Goal: Navigation & Orientation: Find specific page/section

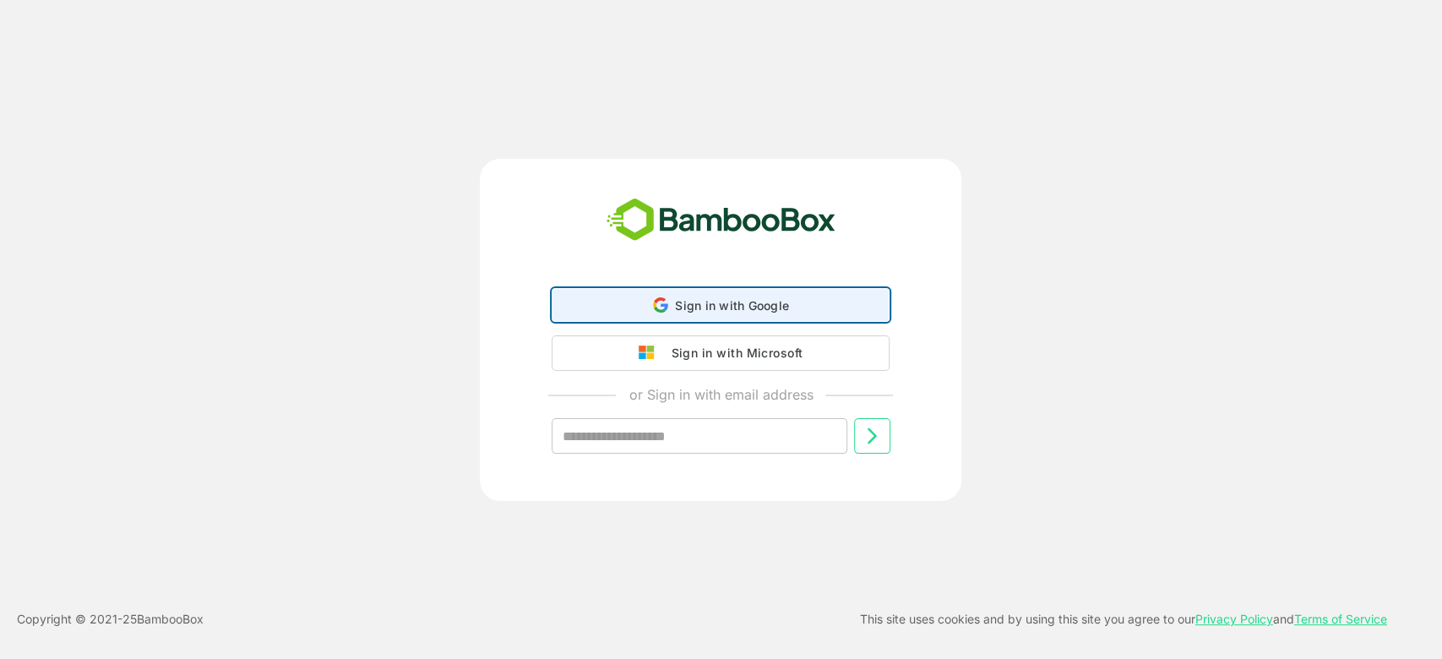
click at [723, 307] on span "Sign in with Google" at bounding box center [732, 305] width 114 height 14
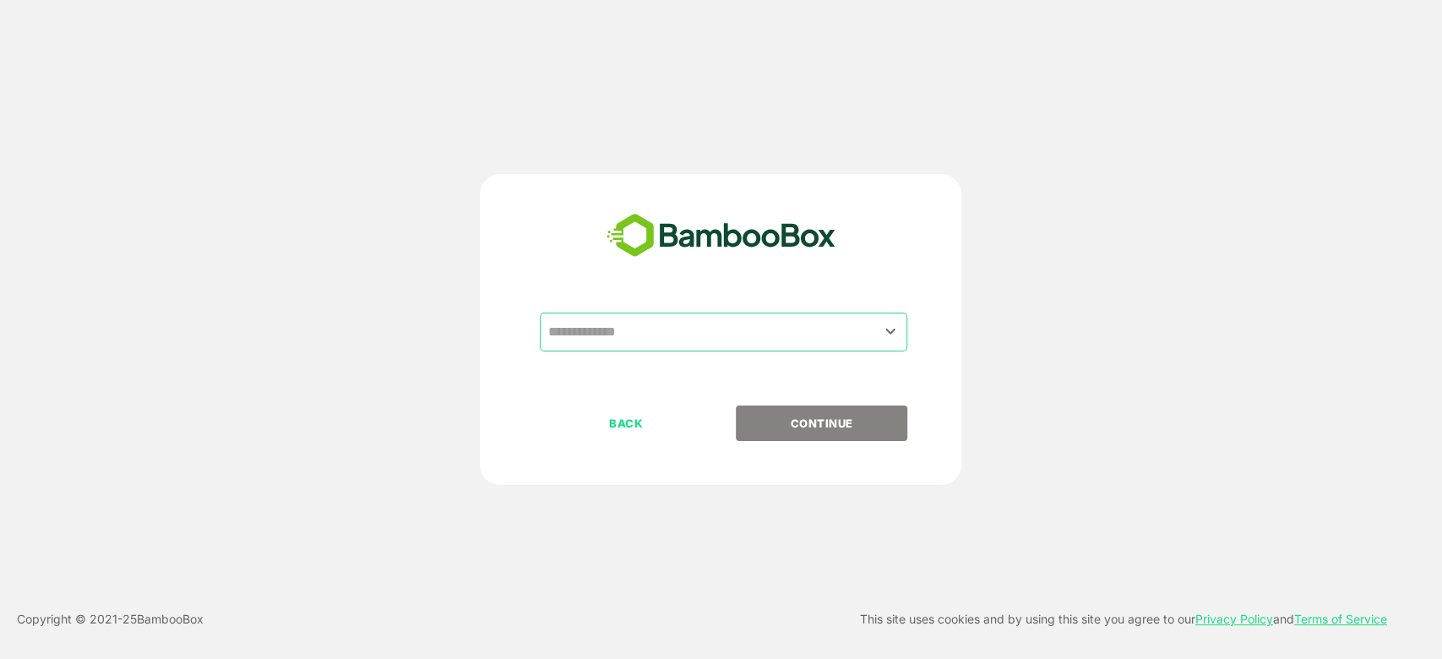
click at [727, 321] on input "text" at bounding box center [723, 332] width 361 height 32
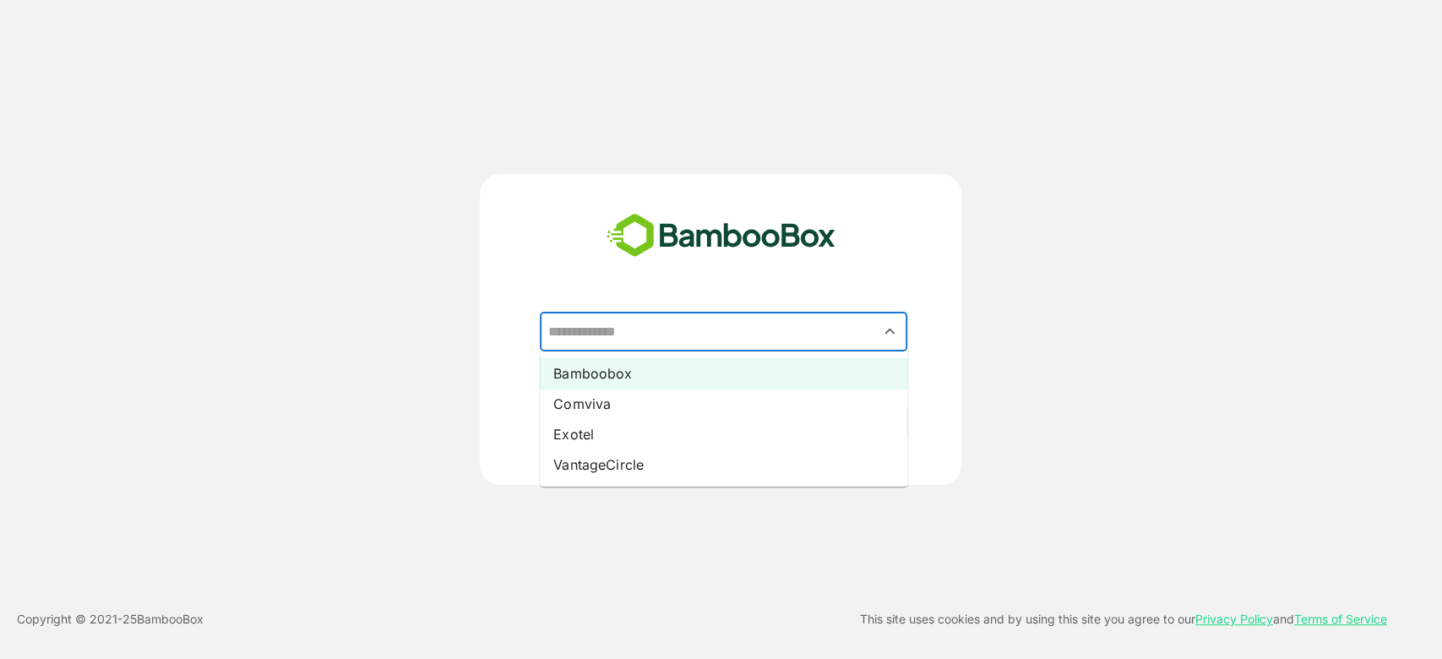
click at [589, 367] on li "Bamboobox" at bounding box center [723, 373] width 367 height 30
type input "*********"
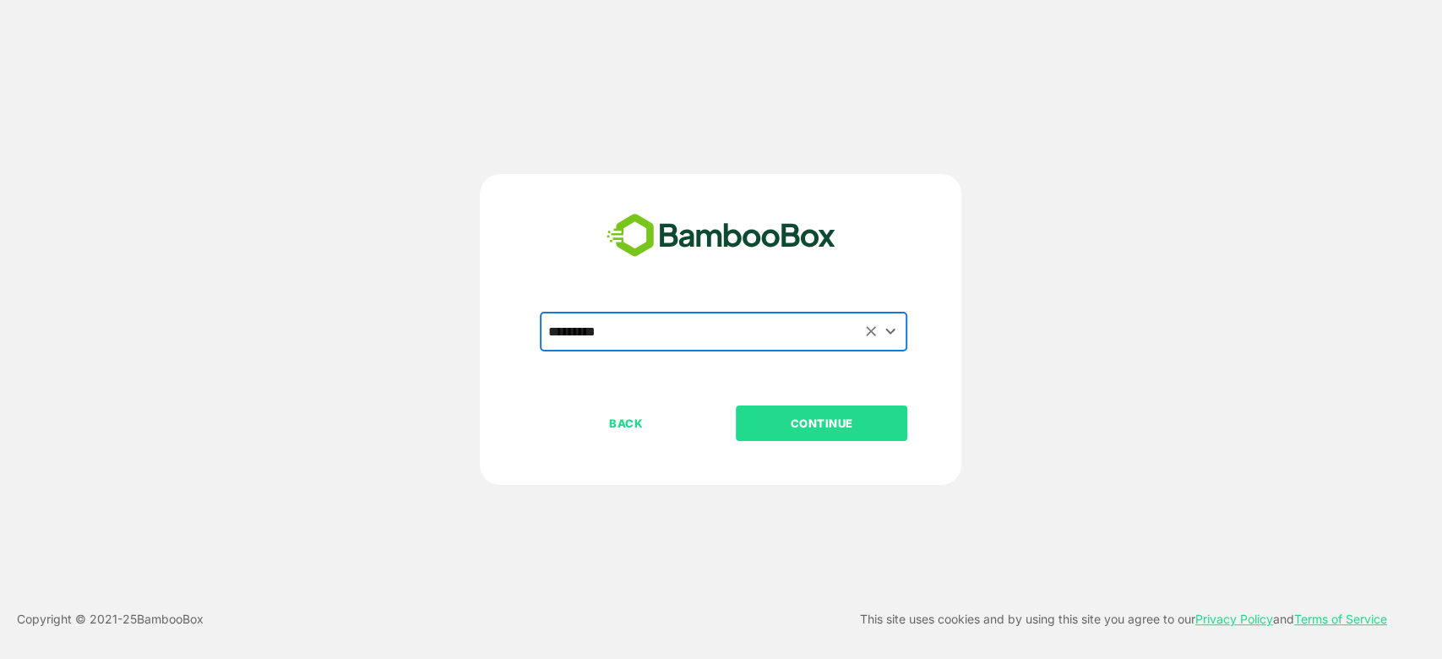
click at [845, 415] on p "CONTINUE" at bounding box center [821, 423] width 169 height 19
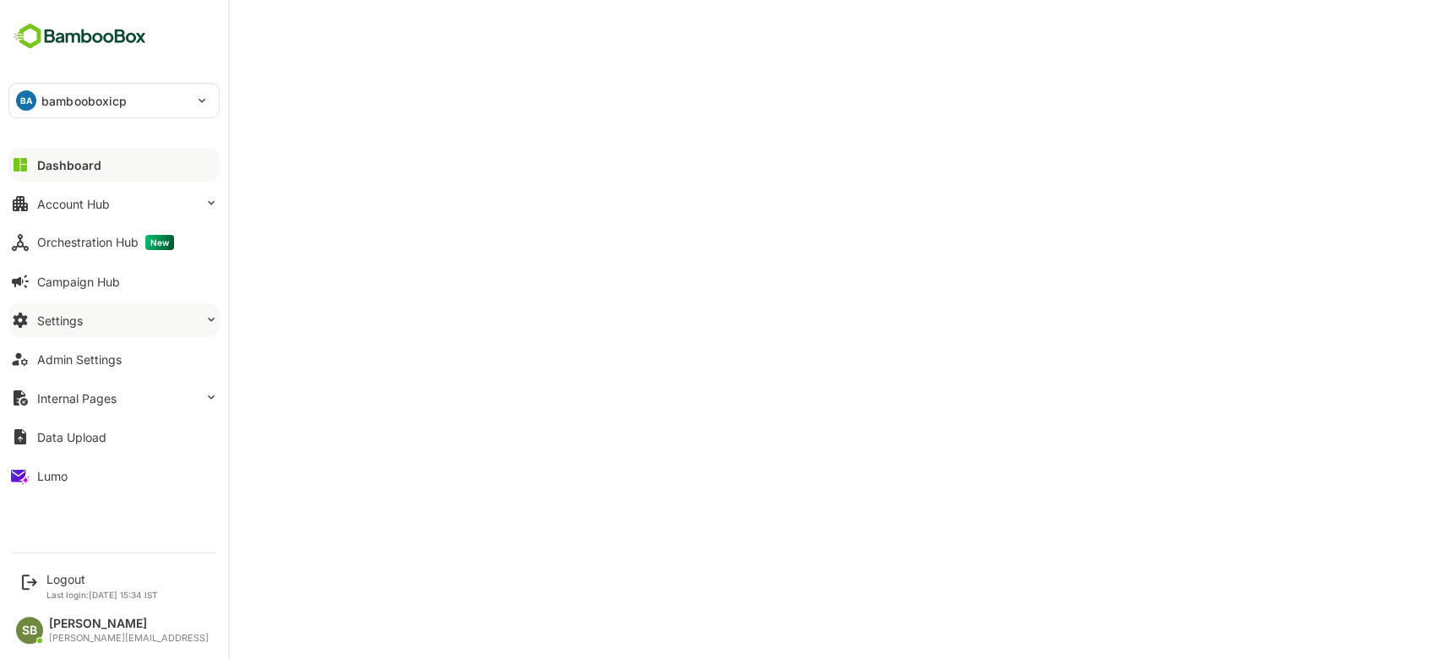
click at [155, 316] on button "Settings" at bounding box center [113, 320] width 211 height 34
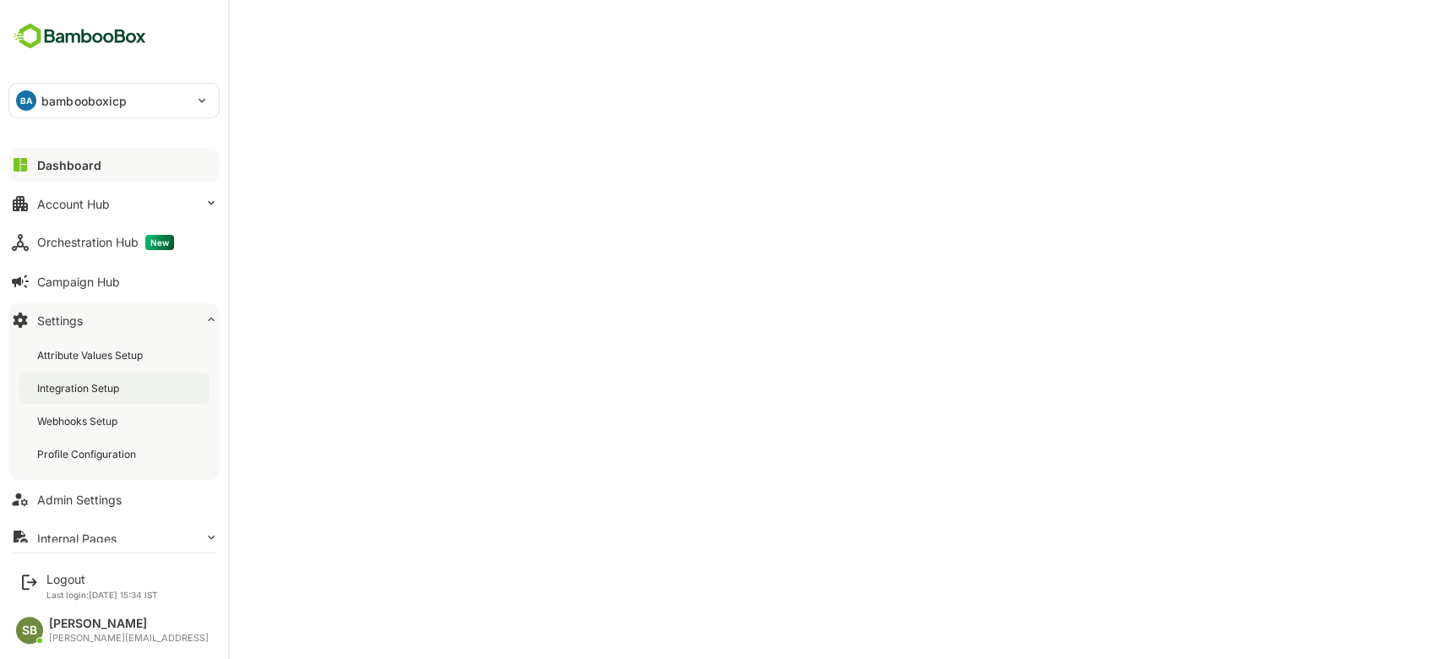
click at [116, 388] on div "Integration Setup" at bounding box center [79, 388] width 85 height 14
click at [73, 176] on button "Dashboard" at bounding box center [113, 165] width 211 height 34
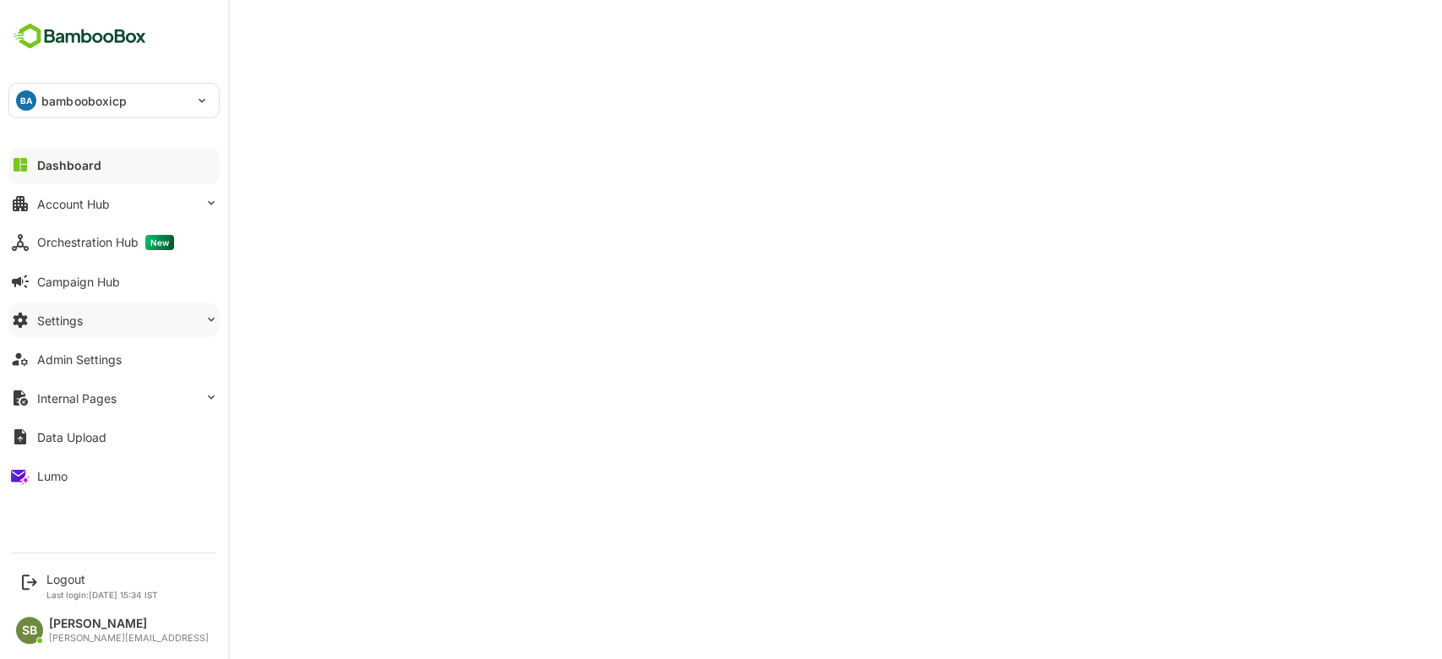
click at [116, 321] on button "Settings" at bounding box center [113, 320] width 211 height 34
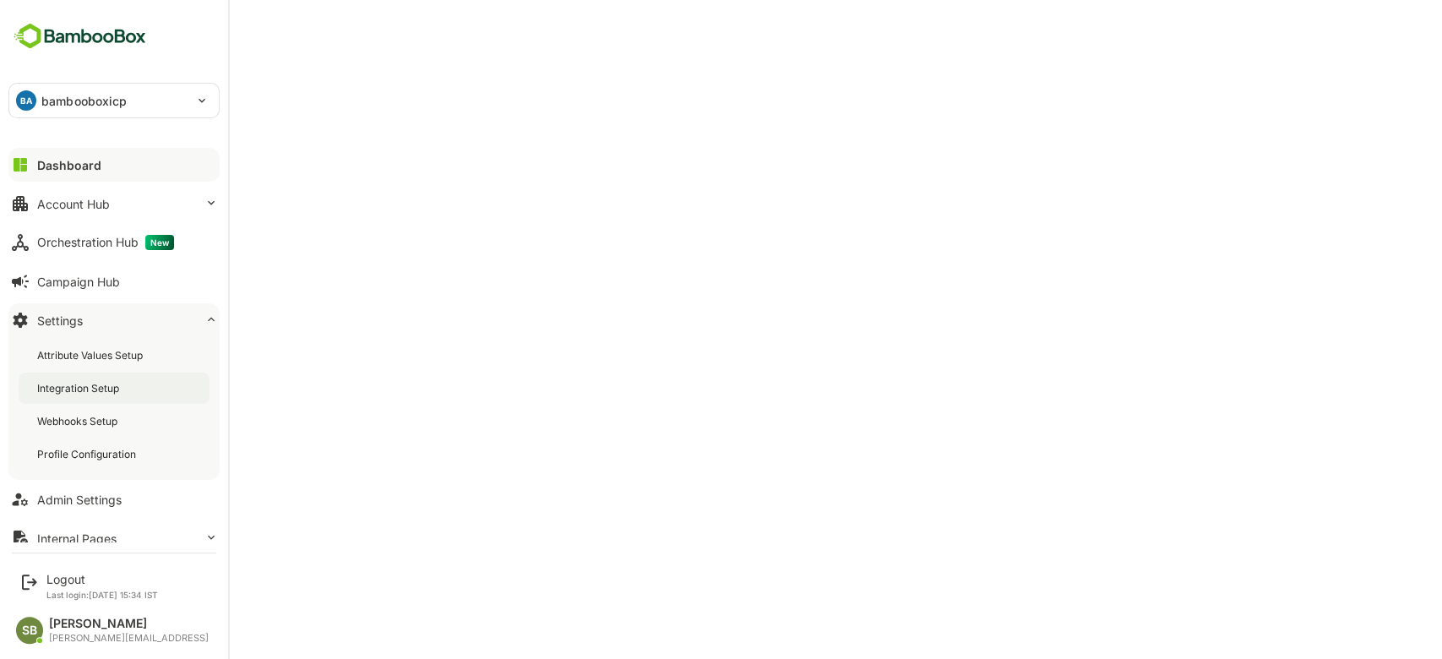
click at [91, 393] on div "Integration Setup" at bounding box center [79, 388] width 85 height 14
click at [99, 164] on button "Dashboard" at bounding box center [113, 165] width 211 height 34
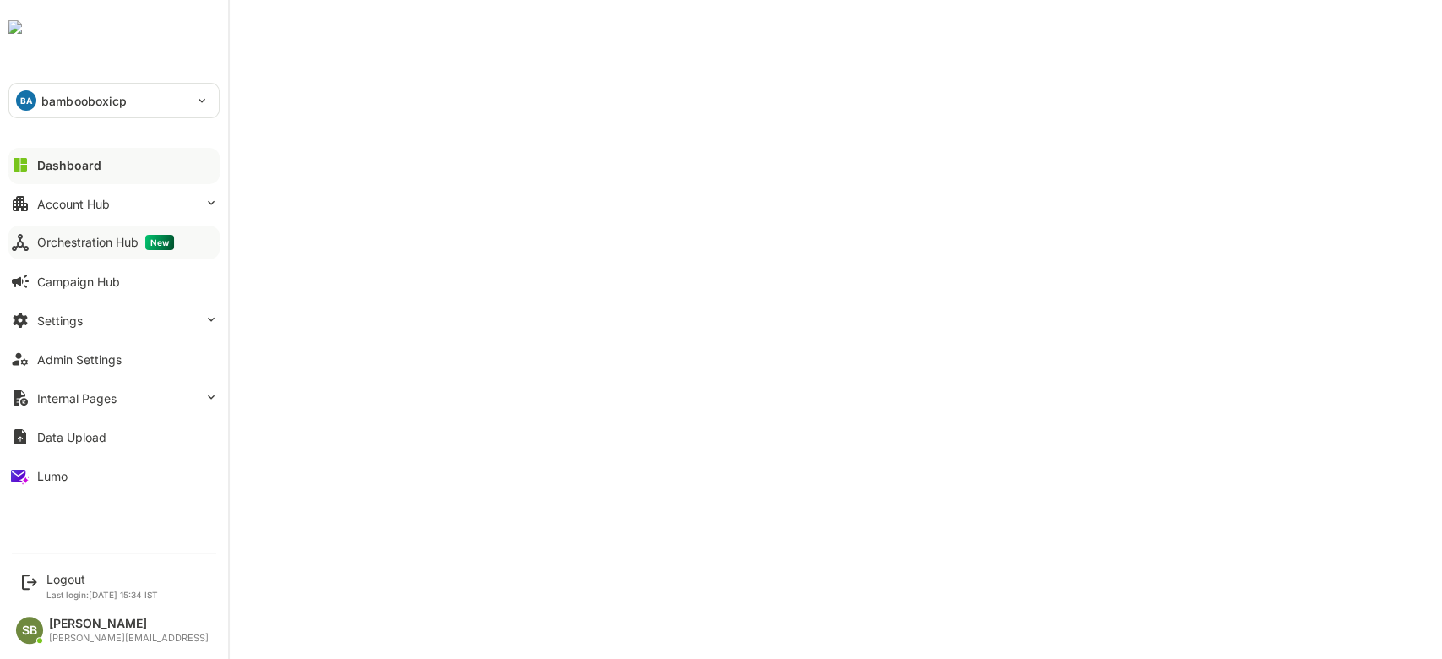
click at [90, 240] on div "Orchestration Hub New" at bounding box center [105, 242] width 137 height 15
